Goal: Task Accomplishment & Management: Manage account settings

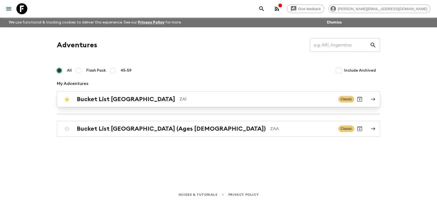
click at [84, 97] on h2 "Bucket List [GEOGRAPHIC_DATA]" at bounding box center [126, 99] width 98 height 7
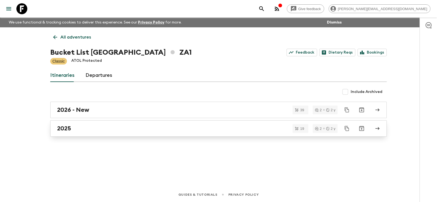
click at [68, 130] on h2 "2025" at bounding box center [64, 128] width 14 height 7
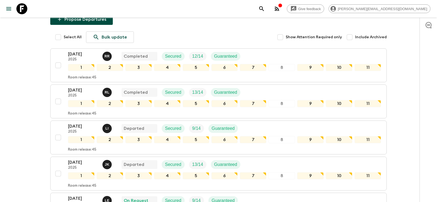
scroll to position [112, 0]
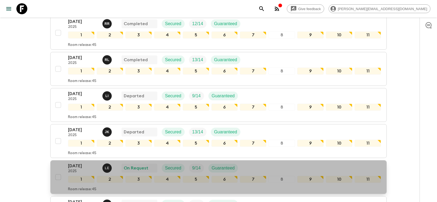
click at [77, 163] on p "[DATE]" at bounding box center [83, 166] width 30 height 7
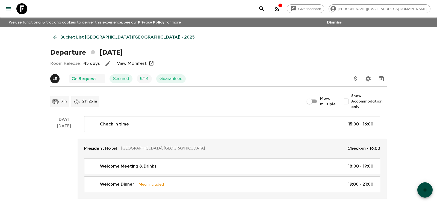
click at [136, 63] on link "View Manifest" at bounding box center [132, 63] width 30 height 5
